Goal: Navigation & Orientation: Find specific page/section

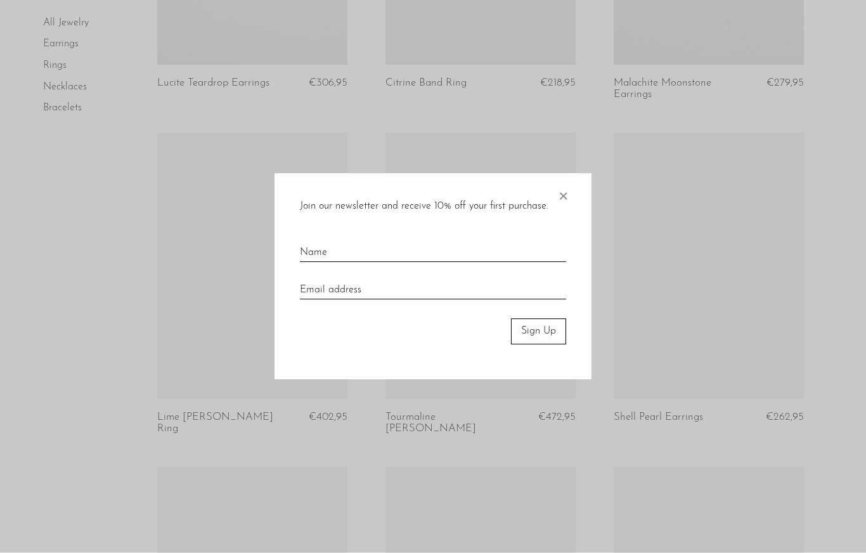
scroll to position [653, 0]
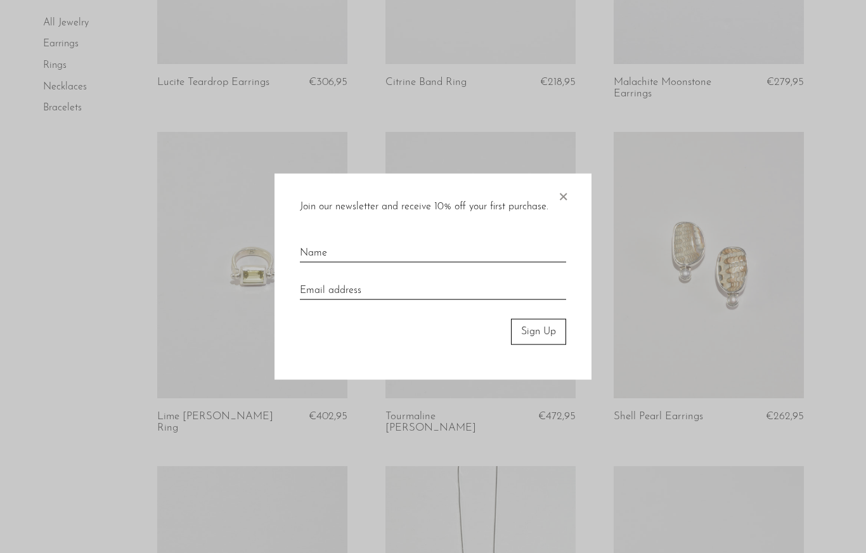
click at [561, 200] on span "×" at bounding box center [563, 194] width 13 height 41
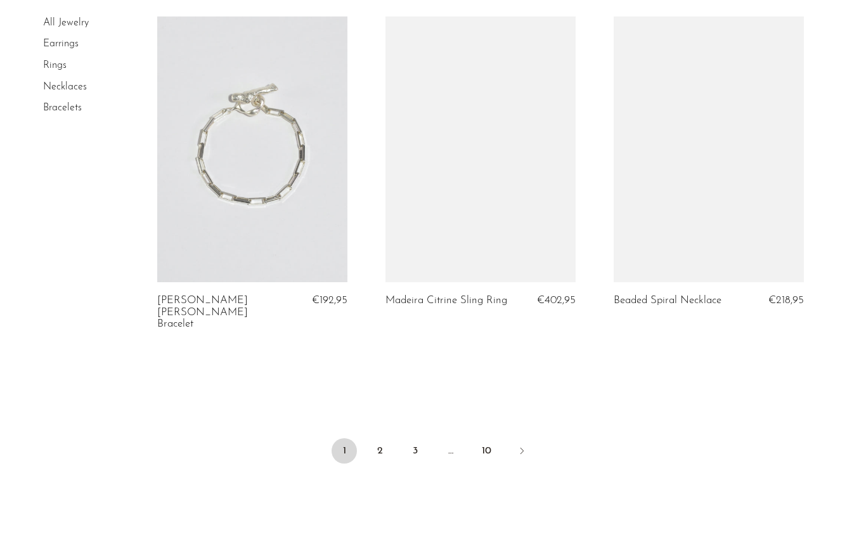
scroll to position [3778, 0]
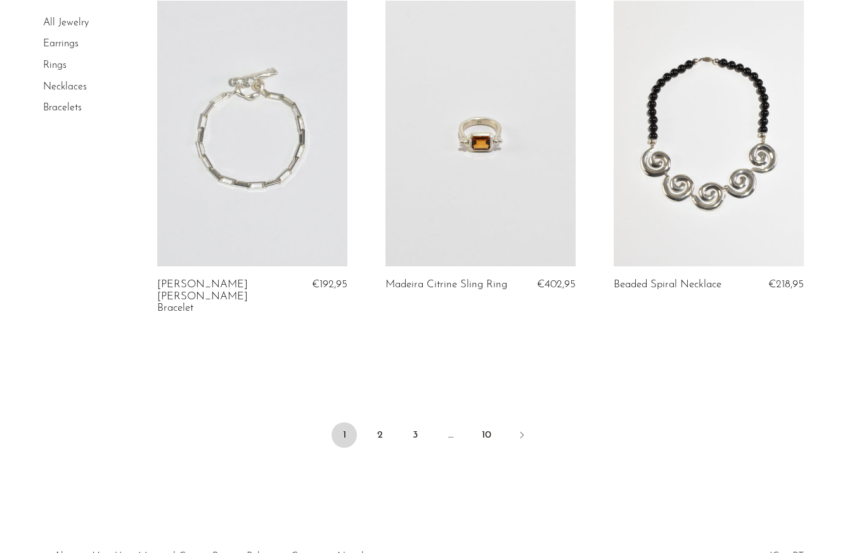
click at [394, 417] on ul "1 2 3 … 10" at bounding box center [433, 436] width 812 height 38
click at [377, 422] on link "2" at bounding box center [379, 434] width 25 height 25
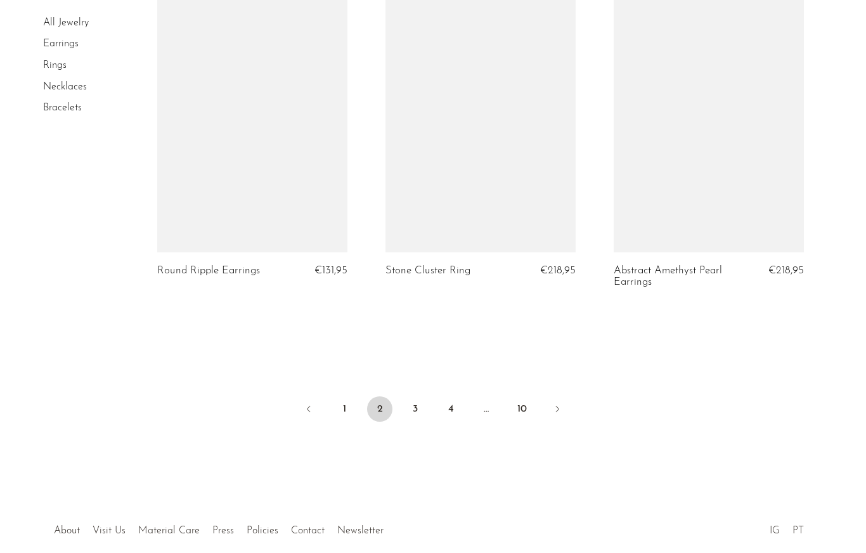
scroll to position [3801, 0]
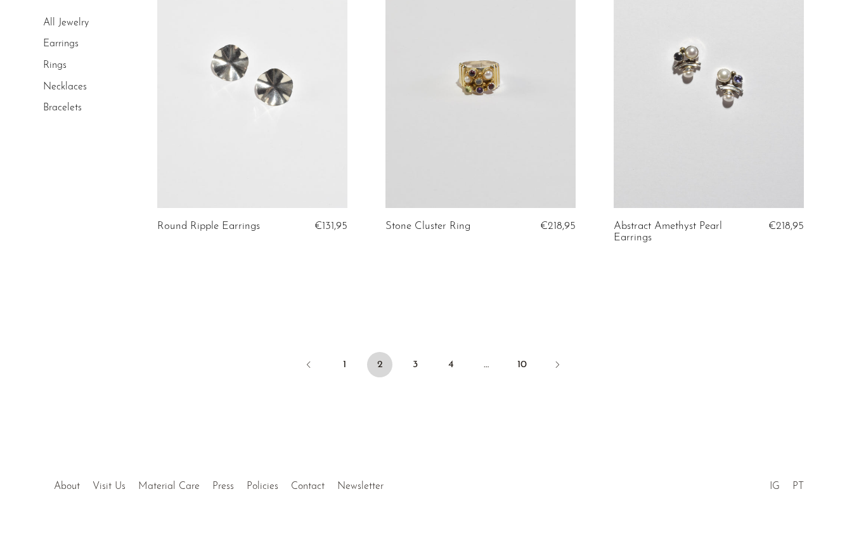
click at [415, 352] on link "3" at bounding box center [415, 364] width 25 height 25
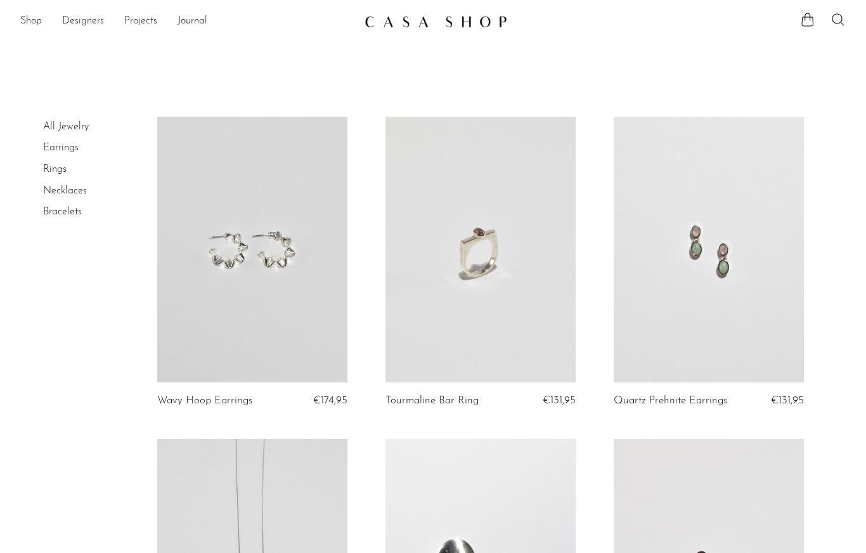
click at [66, 193] on link "Necklaces" at bounding box center [65, 191] width 44 height 10
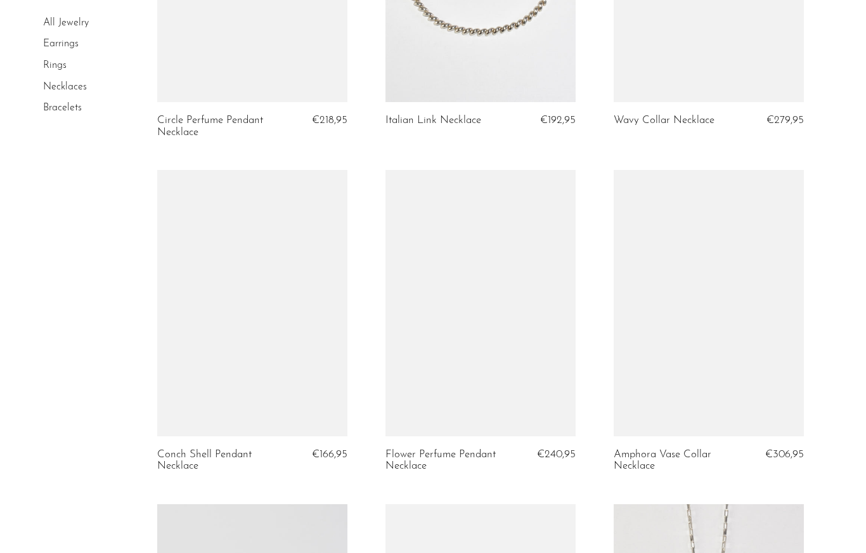
scroll to position [928, 0]
